Goal: Task Accomplishment & Management: Manage account settings

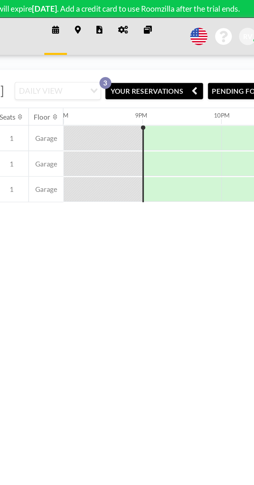
click at [138, 15] on icon at bounding box center [137, 16] width 5 height 4
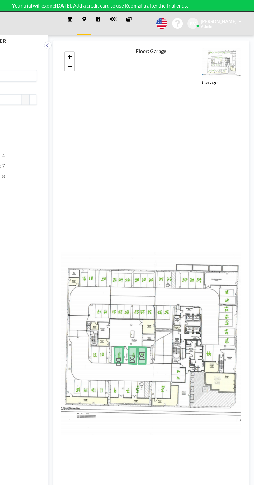
click at [138, 14] on icon at bounding box center [137, 16] width 5 height 4
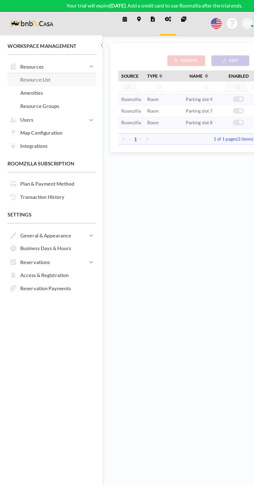
click at [47, 108] on link "Map Configuration" at bounding box center [42, 109] width 73 height 11
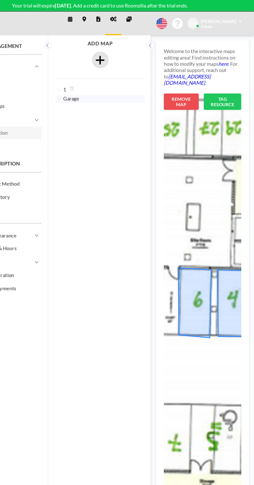
click at [209, 243] on icon at bounding box center [204, 248] width 27 height 57
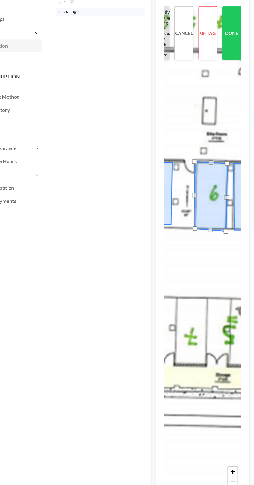
click at [65, 476] on aside "Workspace Management Resources Resource List Amenities Resource Groups Users Ma…" at bounding box center [40, 257] width 80 height 456
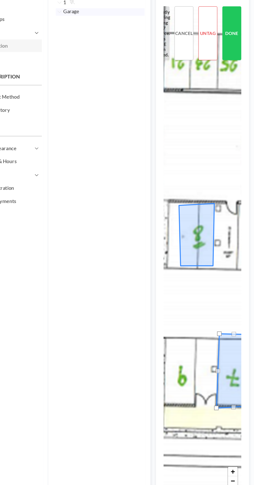
click at [199, 288] on div "+ −" at bounding box center [211, 275] width 64 height 397
click at [205, 270] on icon at bounding box center [206, 264] width 29 height 51
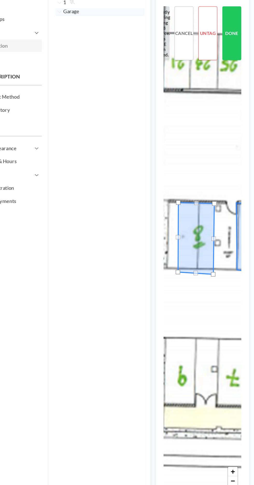
click at [237, 93] on button "DONE" at bounding box center [236, 99] width 16 height 44
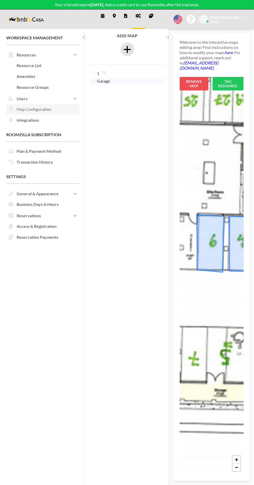
click at [214, 244] on icon at bounding box center [209, 243] width 27 height 57
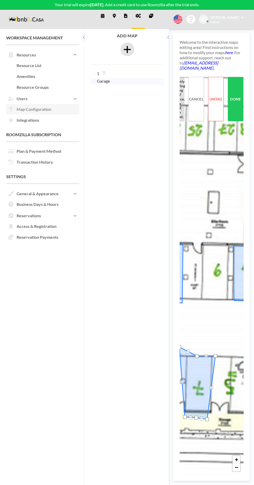
click at [198, 377] on icon at bounding box center [197, 383] width 36 height 72
click at [180, 345] on div at bounding box center [179, 347] width 4 height 4
click at [235, 93] on button "DONE" at bounding box center [236, 99] width 16 height 44
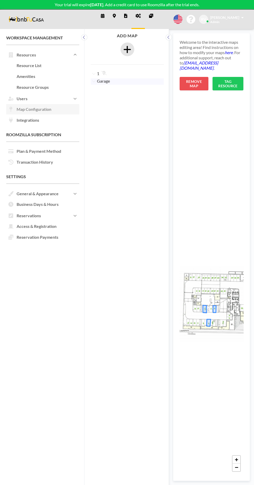
click at [116, 4] on p "Your trial will expire in 11 days . Add a credit card to use Roomzilla after th…" at bounding box center [127, 4] width 254 height 5
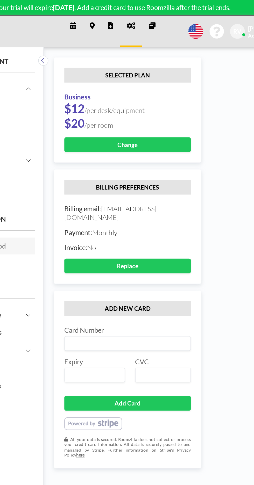
click at [114, 16] on icon at bounding box center [114, 16] width 3 height 4
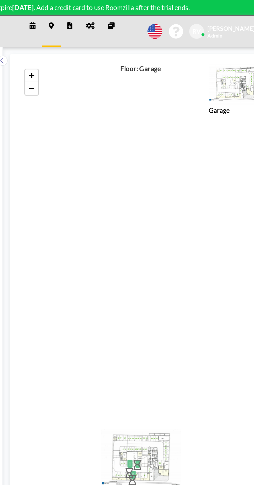
click at [102, 16] on icon at bounding box center [103, 16] width 4 height 4
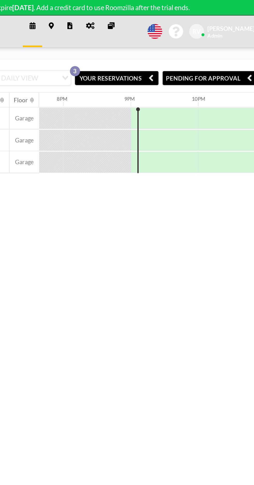
scroll to position [0, 828]
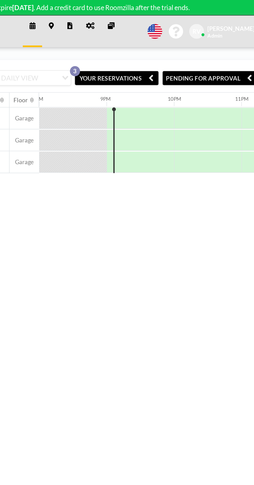
click at [175, 53] on button "YOUR RESERVATIONS 3" at bounding box center [154, 47] width 52 height 9
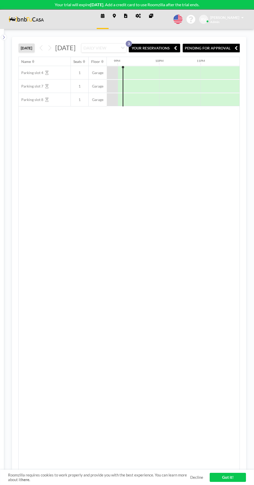
scroll to position [0, 862]
click at [171, 51] on button "YOUR RESERVATIONS 3" at bounding box center [154, 47] width 52 height 9
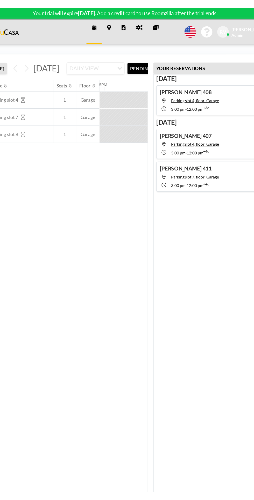
scroll to position [0, 828]
